Goal: Check status: Check status

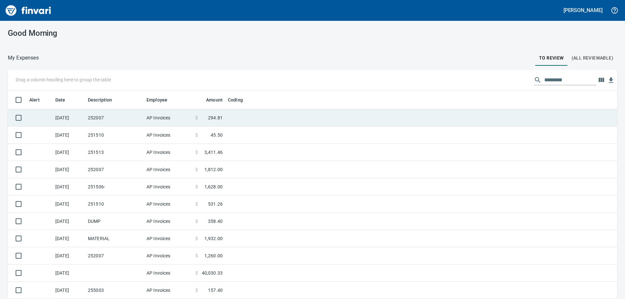
scroll to position [223, 595]
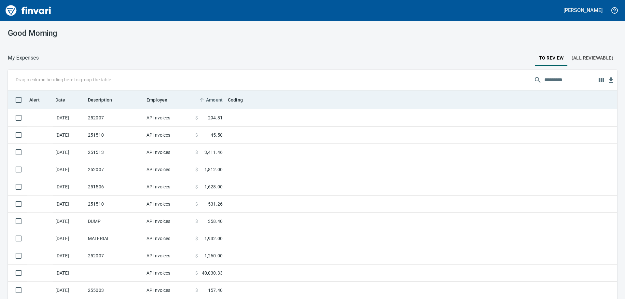
click at [214, 98] on span "Amount" at bounding box center [214, 100] width 17 height 8
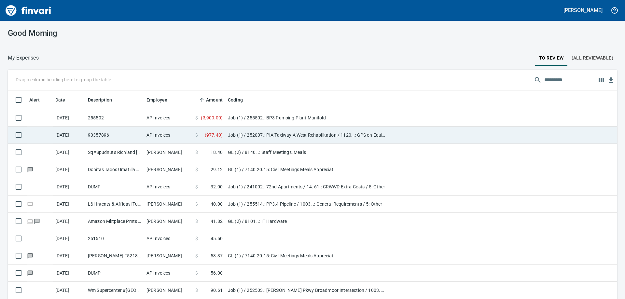
click at [126, 136] on td "90357896" at bounding box center [114, 135] width 59 height 17
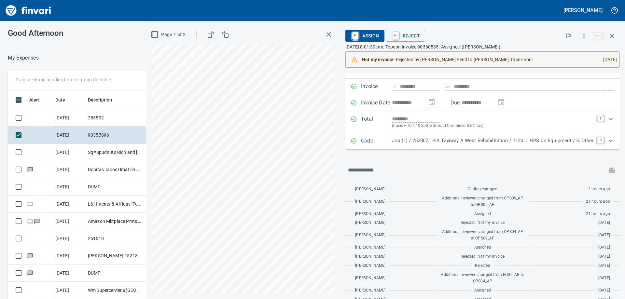
scroll to position [53, 0]
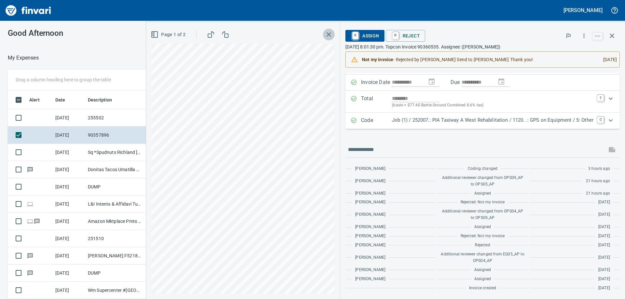
click at [327, 35] on icon "button" at bounding box center [329, 34] width 5 height 5
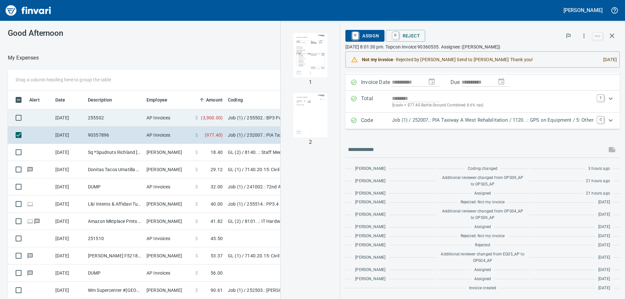
click at [187, 119] on td "AP Invoices" at bounding box center [168, 117] width 49 height 17
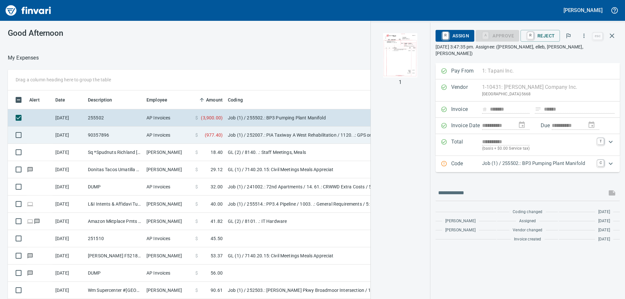
click at [182, 133] on td "AP Invoices" at bounding box center [168, 135] width 49 height 17
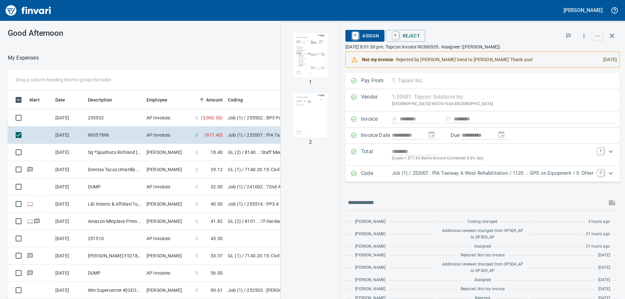
click at [306, 62] on img "button" at bounding box center [310, 55] width 44 height 44
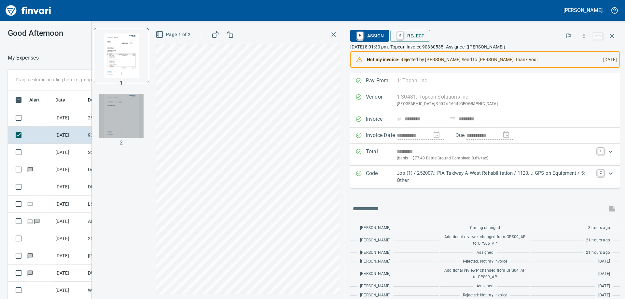
click at [119, 127] on img "button" at bounding box center [121, 116] width 44 height 44
click at [115, 49] on img "button" at bounding box center [121, 55] width 44 height 44
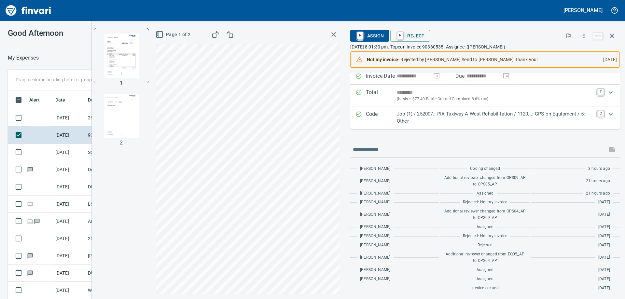
click at [332, 33] on icon "button" at bounding box center [334, 34] width 5 height 5
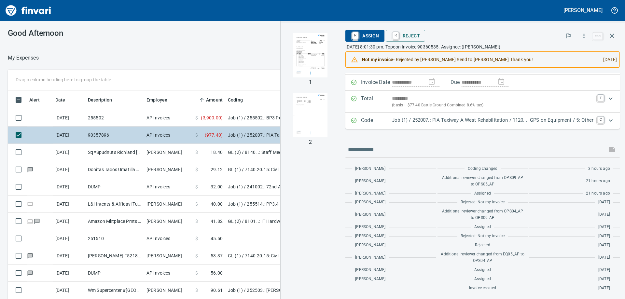
scroll to position [53, 0]
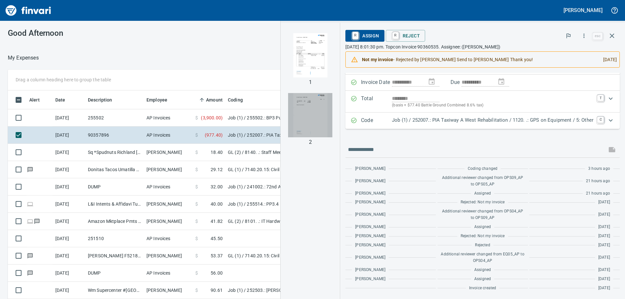
click at [310, 122] on img "button" at bounding box center [310, 115] width 44 height 44
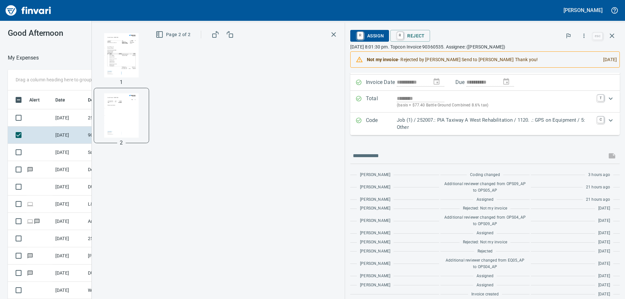
scroll to position [59, 0]
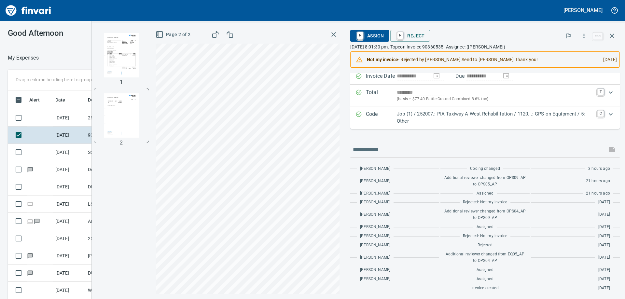
click at [444, 120] on p "Job (1) / 252007.: PIA Taxiway A West Rehabilitation / 1120. .: GPS on Equipmen…" at bounding box center [495, 117] width 197 height 15
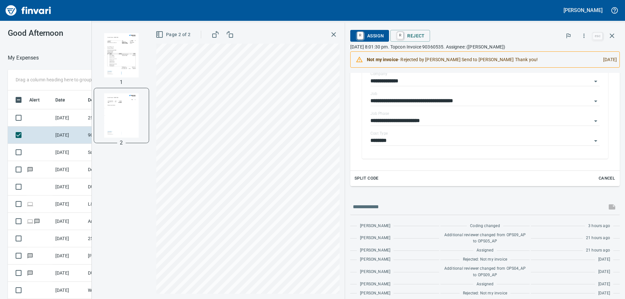
scroll to position [220, 0]
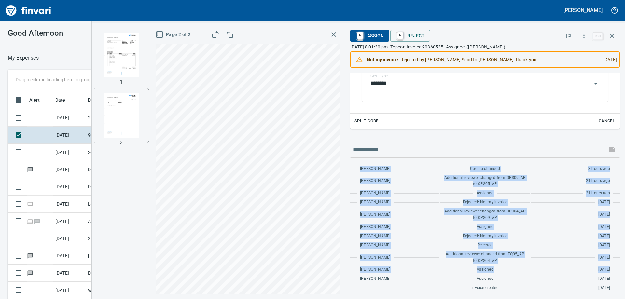
drag, startPoint x: 377, startPoint y: 277, endPoint x: 355, endPoint y: 167, distance: 113.0
click at [355, 167] on div "[PERSON_NAME] Coding changed 3 hours ago [PERSON_NAME] Additional reviewer chan…" at bounding box center [485, 226] width 270 height 136
click at [395, 219] on div "[PERSON_NAME] Additional reviewer changed from OPS04_AP to OPS09_AP [DATE]" at bounding box center [485, 214] width 270 height 13
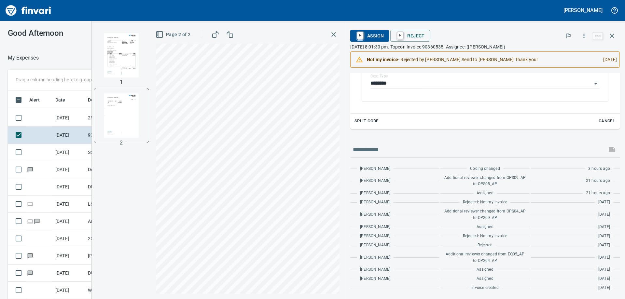
scroll to position [90, 0]
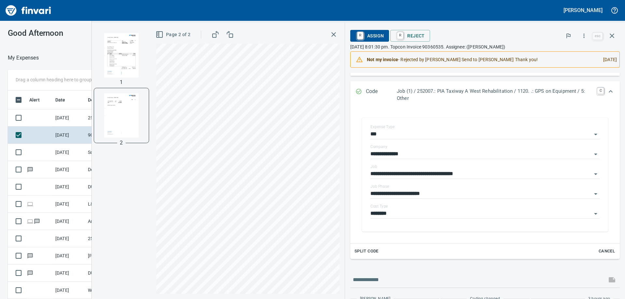
click at [126, 58] on img "button" at bounding box center [121, 55] width 44 height 44
click at [332, 33] on icon "button" at bounding box center [334, 34] width 5 height 5
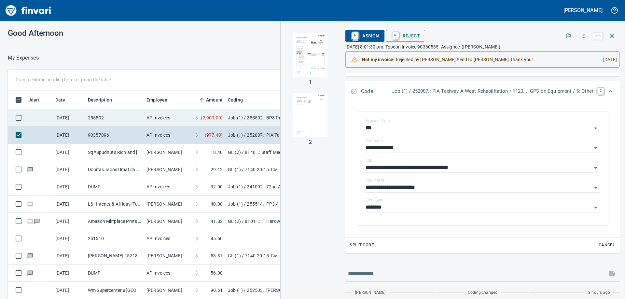
click at [141, 120] on td "255502" at bounding box center [114, 117] width 59 height 17
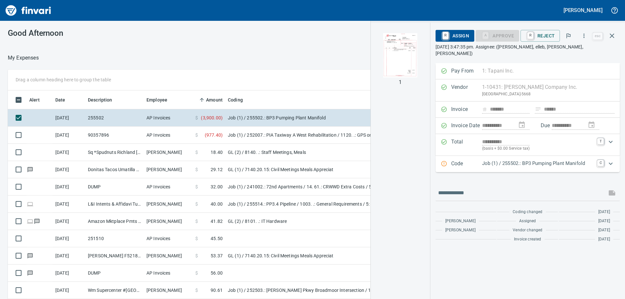
click at [402, 70] on img "button" at bounding box center [400, 55] width 44 height 44
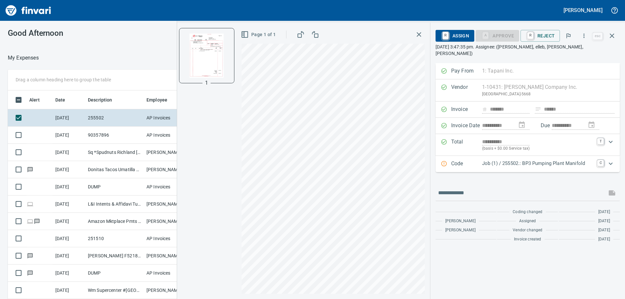
click at [418, 34] on icon "button" at bounding box center [419, 35] width 8 height 8
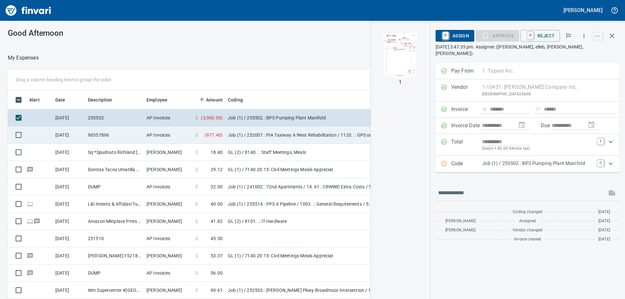
click at [256, 132] on td "Job (1) / 252007.: PIA Taxiway A West Rehabilitation / 1120. .: GPS on Equipmen…" at bounding box center [306, 135] width 163 height 17
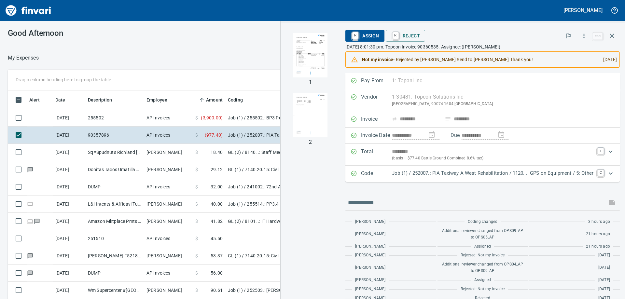
drag, startPoint x: 305, startPoint y: 65, endPoint x: 302, endPoint y: 70, distance: 6.4
click at [305, 65] on img "button" at bounding box center [310, 55] width 44 height 44
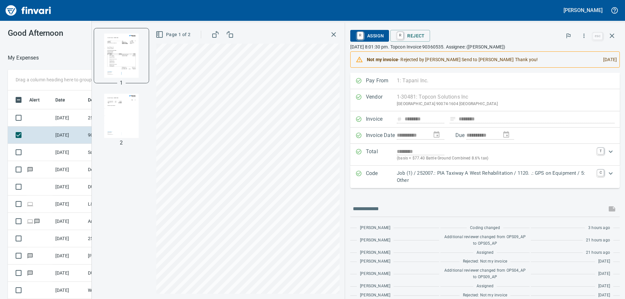
click at [333, 33] on icon "button" at bounding box center [334, 35] width 8 height 8
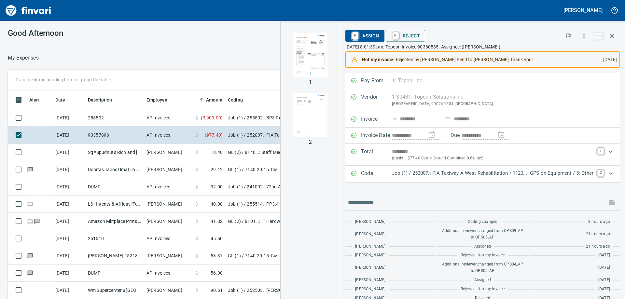
scroll to position [53, 0]
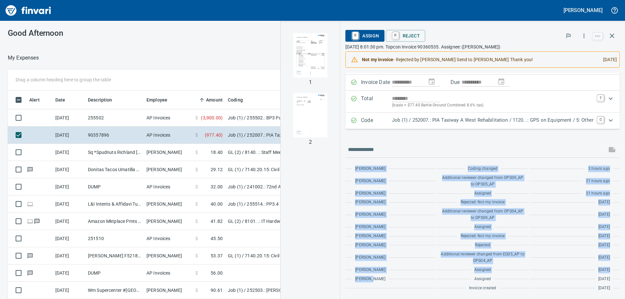
drag, startPoint x: 362, startPoint y: 277, endPoint x: 347, endPoint y: 170, distance: 108.8
click at [347, 170] on div "[PERSON_NAME] Coding changed 3 hours ago [PERSON_NAME] Additional reviewer chan…" at bounding box center [483, 226] width 275 height 136
click at [383, 191] on div "[PERSON_NAME]" at bounding box center [391, 194] width 91 height 7
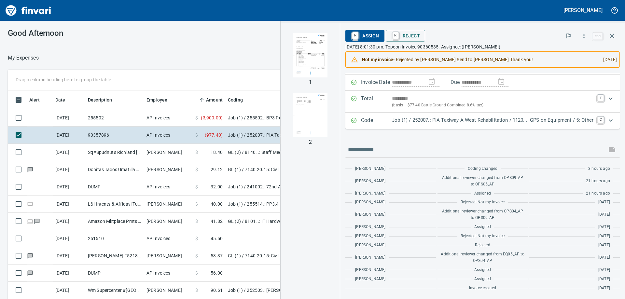
click at [498, 116] on div "Code Job (1) / 252007.: PIA Taxiway A West Rehabilitation / 1120. .: GPS on Equ…" at bounding box center [483, 121] width 275 height 16
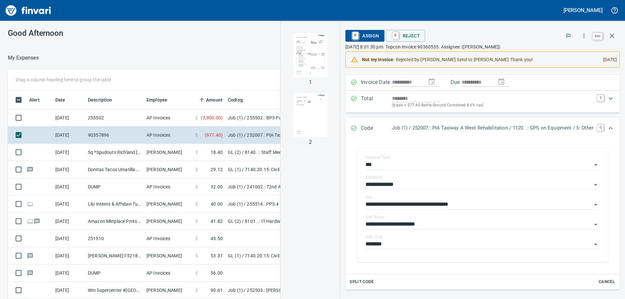
scroll to position [223, 432]
click at [614, 36] on icon "button" at bounding box center [612, 36] width 8 height 8
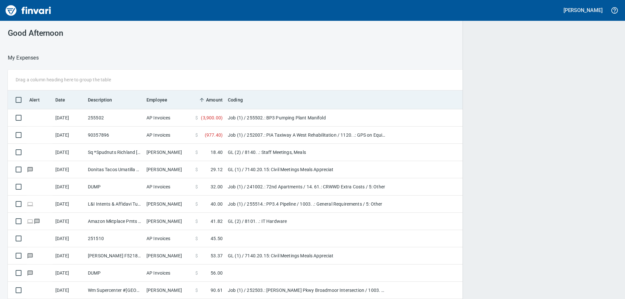
scroll to position [223, 595]
